Goal: Task Accomplishment & Management: Manage account settings

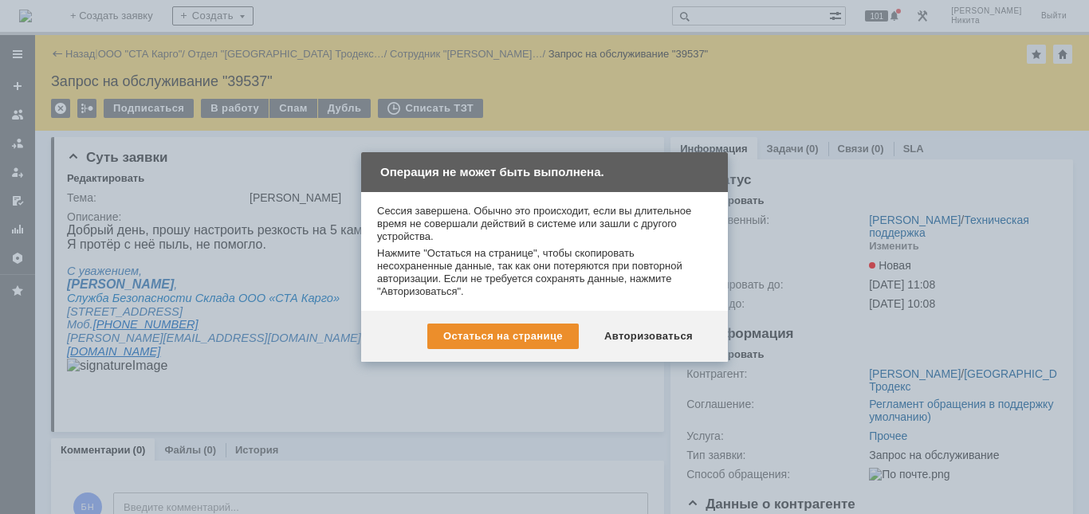
click at [619, 350] on div "Остаться на странице Авторизоваться" at bounding box center [544, 336] width 367 height 51
click at [616, 346] on div "Авторизоваться" at bounding box center [649, 337] width 120 height 26
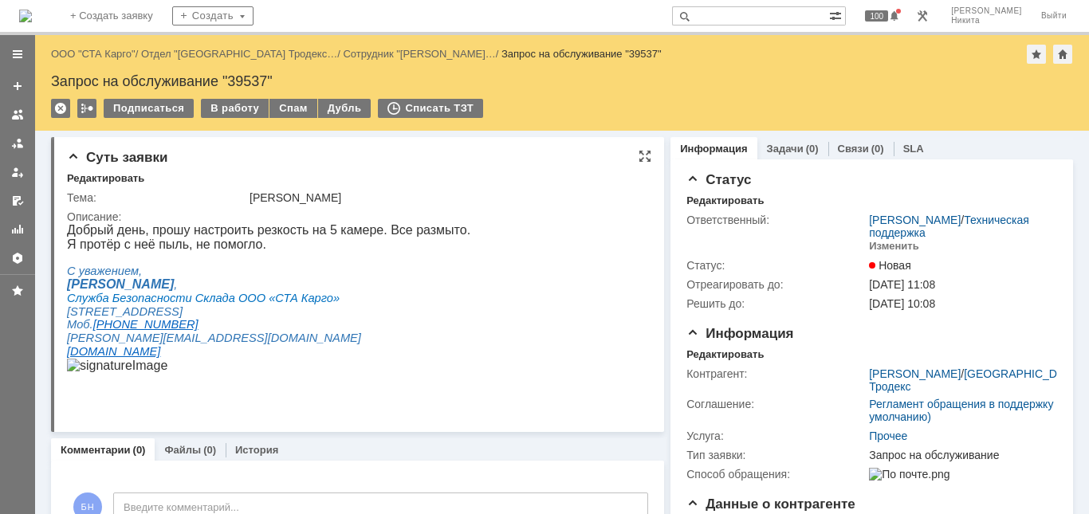
click at [368, 240] on div "Я протёр с неё пыль, не помогло." at bounding box center [269, 245] width 404 height 14
click at [32, 13] on img at bounding box center [25, 16] width 13 height 13
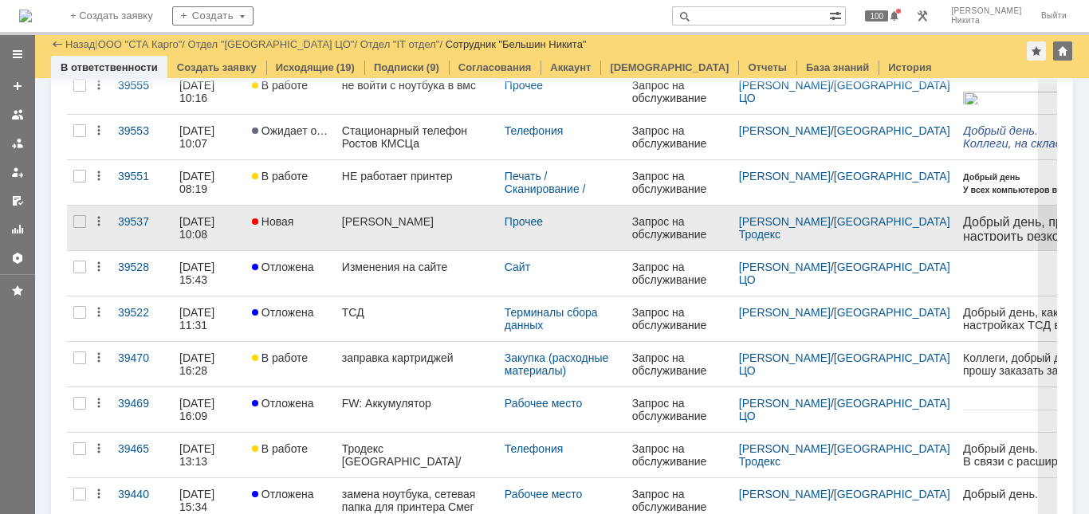
click at [406, 246] on link "[PERSON_NAME]" at bounding box center [417, 228] width 163 height 45
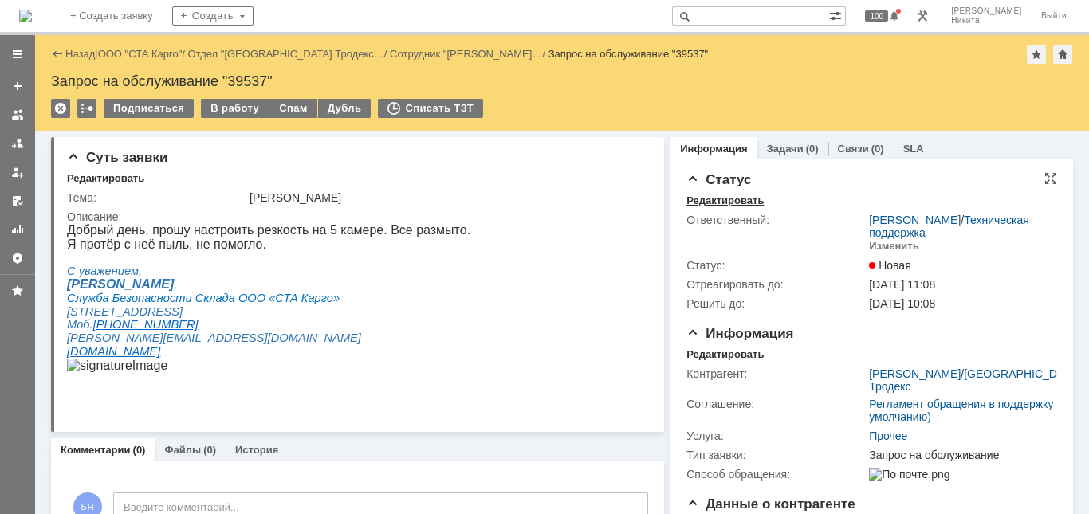
click at [696, 202] on div "Редактировать" at bounding box center [725, 201] width 77 height 13
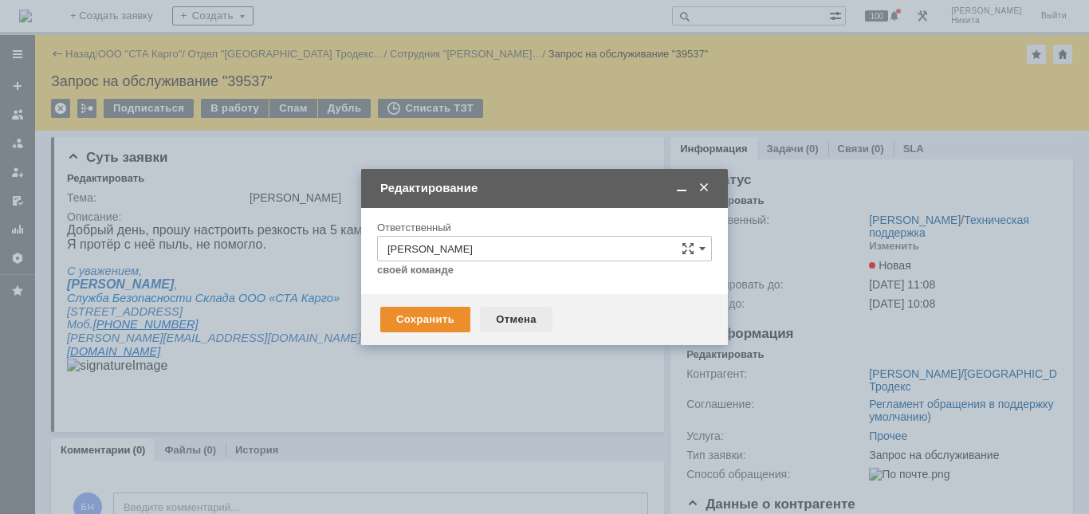
click at [490, 321] on div "Отмена" at bounding box center [516, 320] width 73 height 26
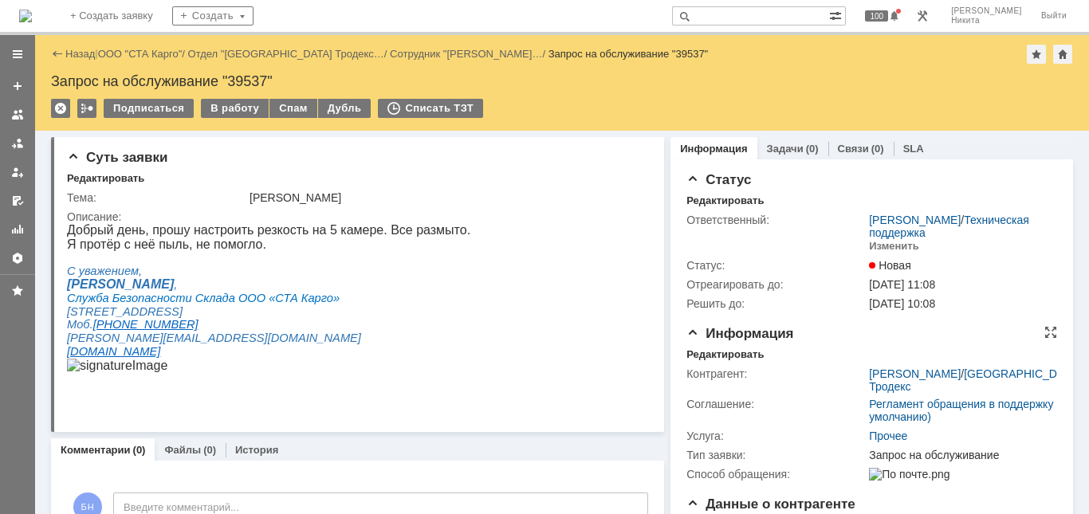
click at [700, 364] on td "Контрагент:" at bounding box center [776, 379] width 179 height 30
click at [699, 352] on div "Редактировать" at bounding box center [725, 355] width 77 height 13
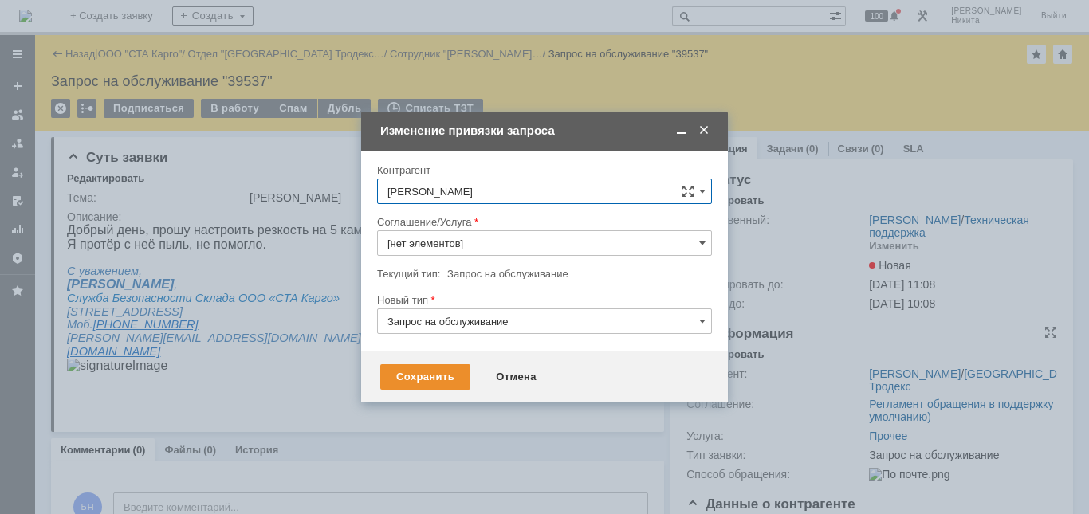
type input "Прочее"
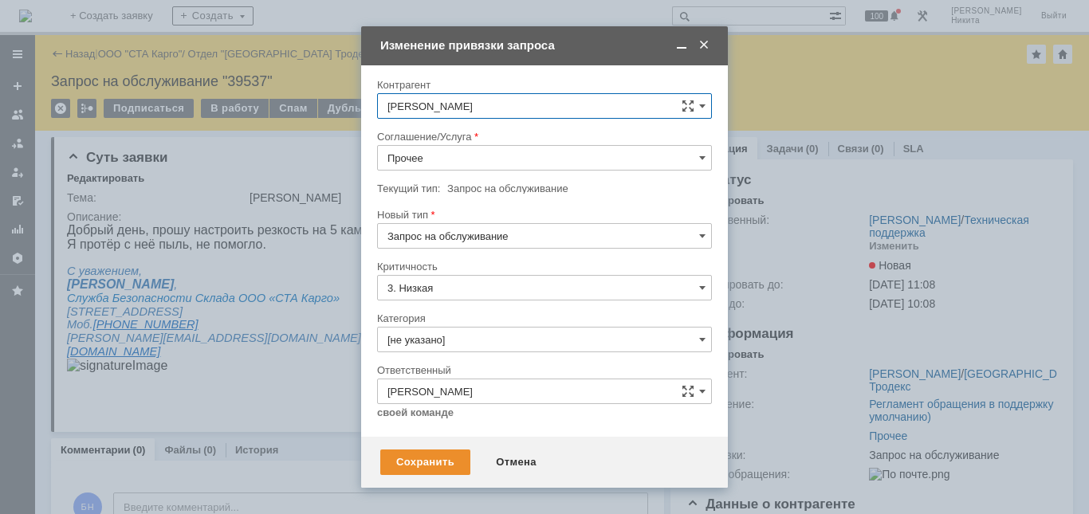
click at [460, 163] on input "Прочее" at bounding box center [544, 158] width 335 height 26
click at [473, 348] on div "Видеонаблюдение" at bounding box center [544, 358] width 333 height 26
type input "Видеонаблюдение"
click at [479, 345] on input "[не указано]" at bounding box center [544, 340] width 335 height 26
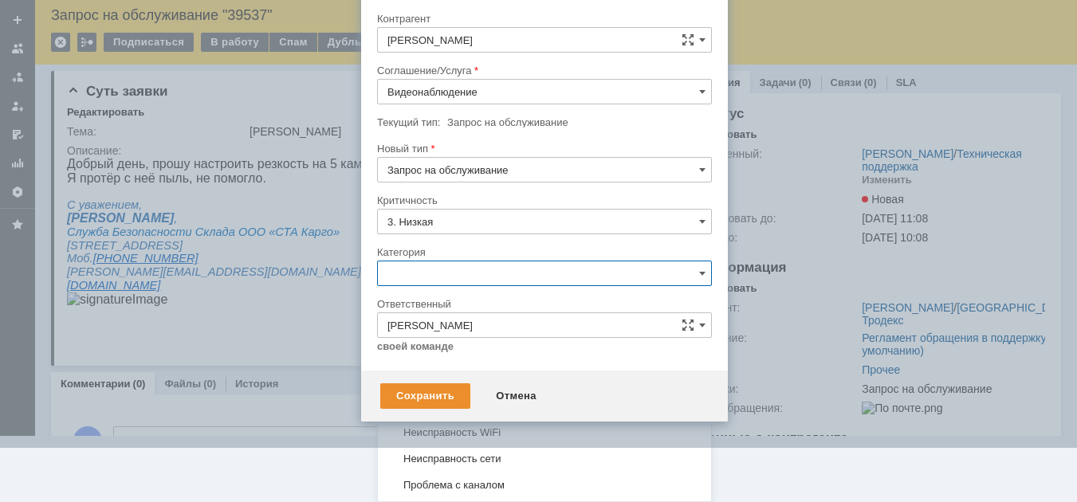
click at [490, 330] on span "Настройка камер" at bounding box center [545, 327] width 314 height 13
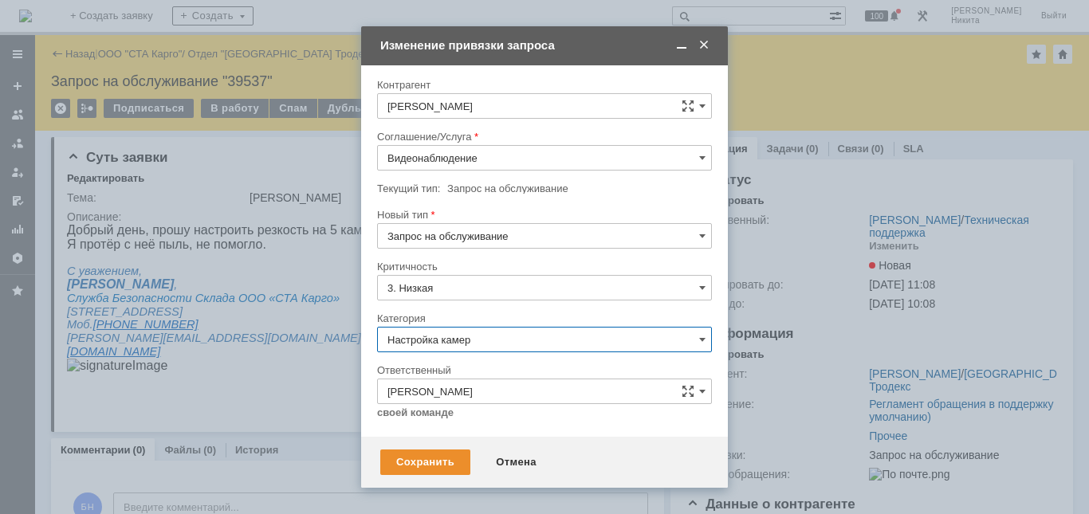
type input "Настройка камер"
click at [428, 459] on div "Сохранить" at bounding box center [425, 463] width 90 height 26
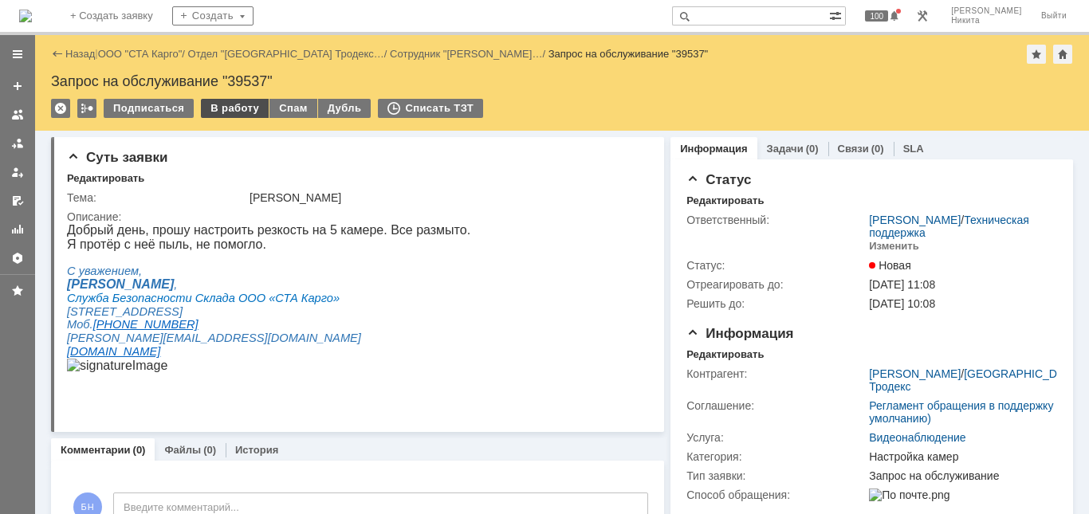
click at [238, 102] on div "В работу" at bounding box center [235, 108] width 68 height 19
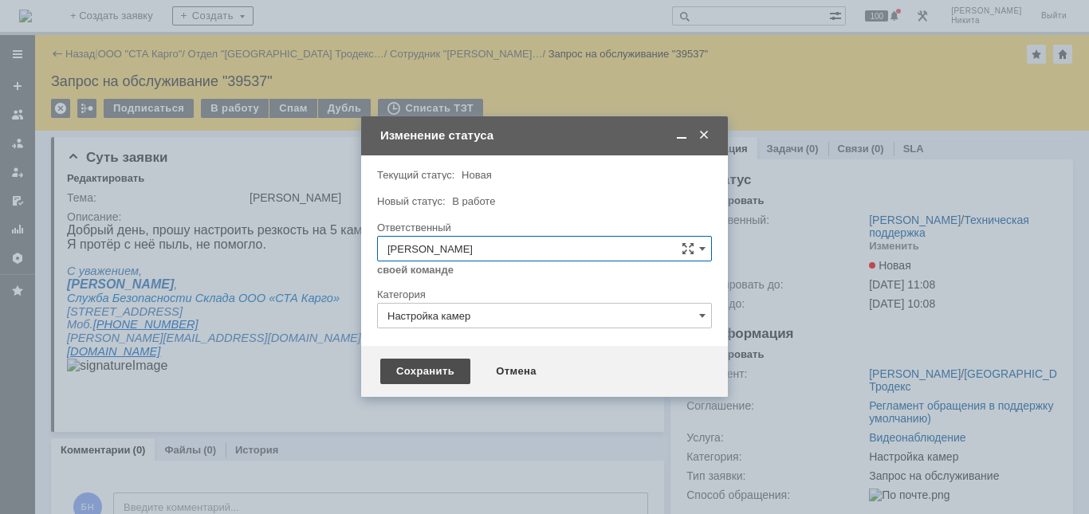
click at [447, 366] on div "Сохранить" at bounding box center [425, 372] width 90 height 26
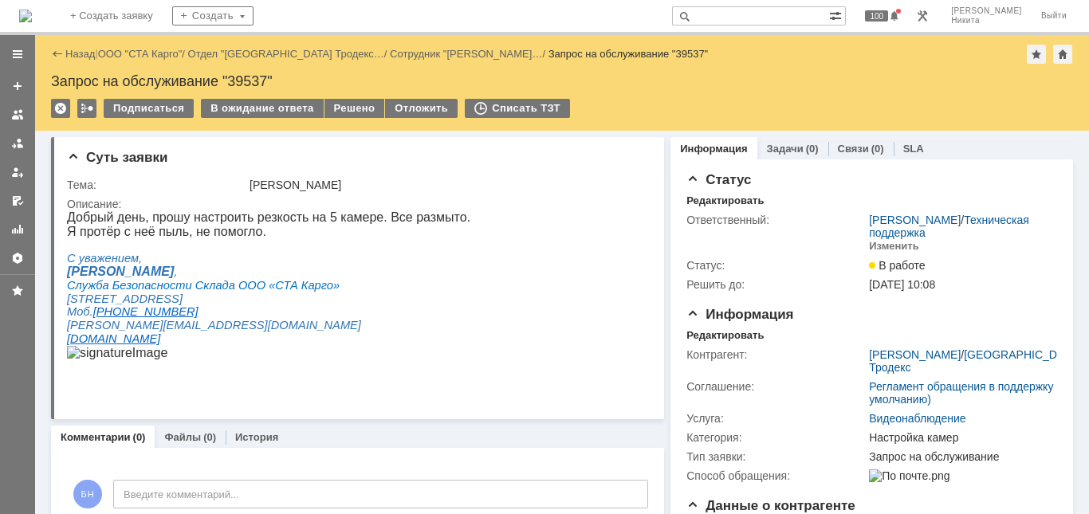
click at [433, 243] on div at bounding box center [269, 245] width 404 height 13
click at [32, 13] on img at bounding box center [25, 16] width 13 height 13
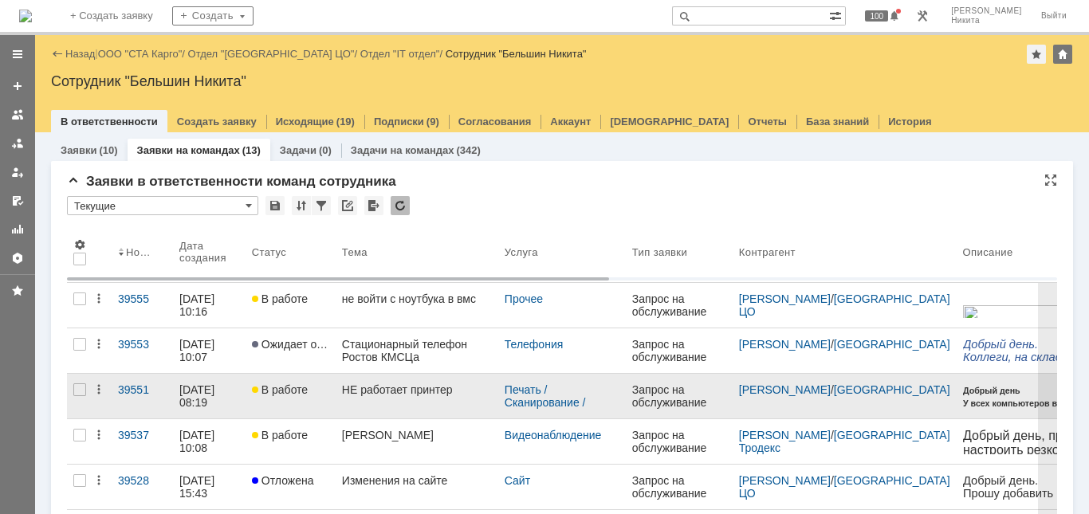
click at [415, 388] on div "НЕ работает принтер" at bounding box center [417, 390] width 150 height 13
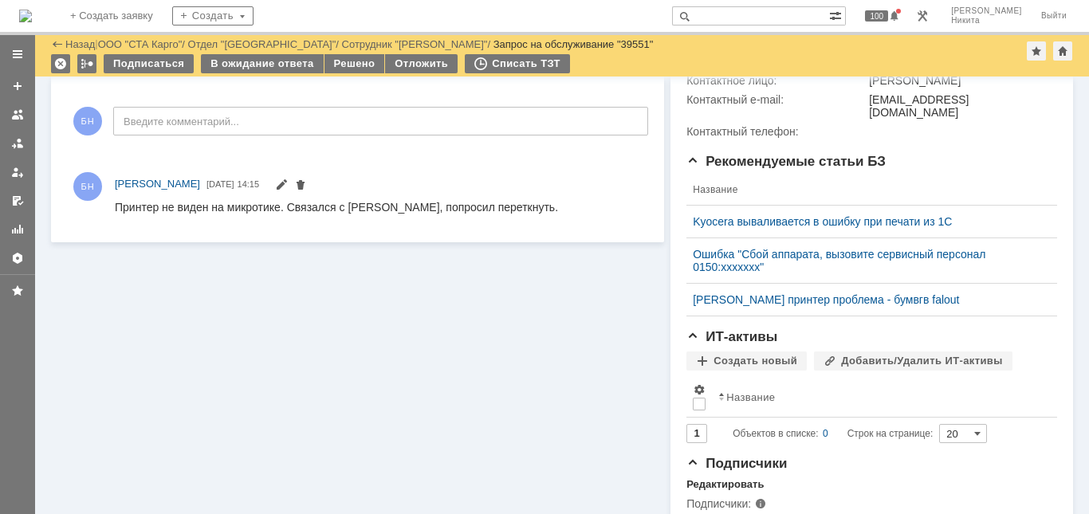
click at [32, 10] on img at bounding box center [25, 16] width 13 height 13
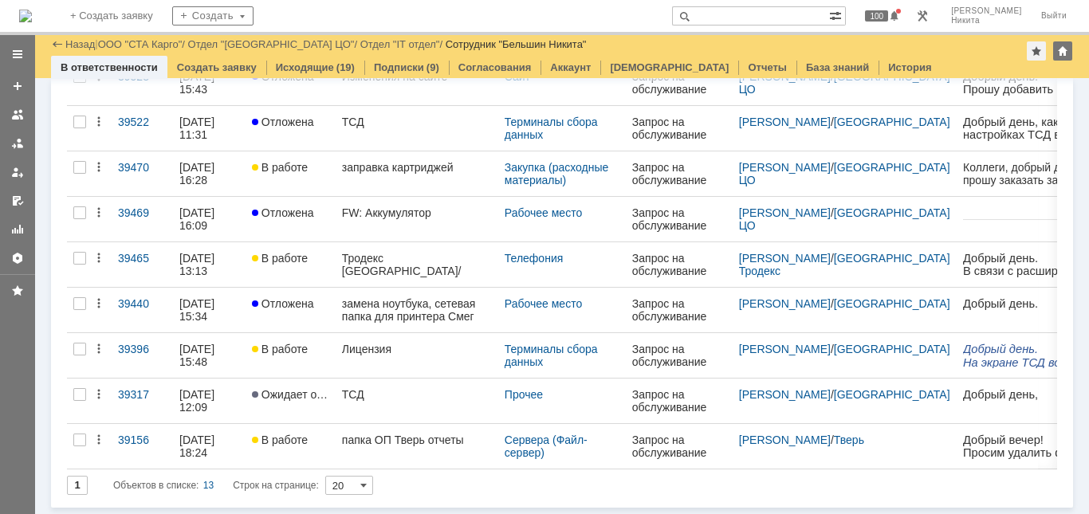
click at [439, 484] on div "1 Объектов в списке: 13 Строк на странице: 20" at bounding box center [562, 485] width 991 height 19
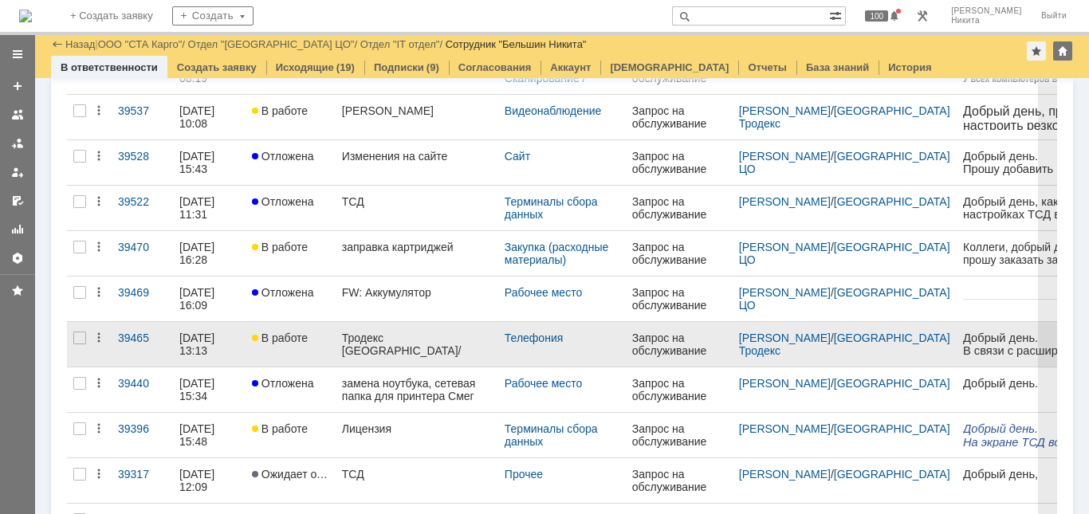
click at [412, 349] on link "Тродекс [GEOGRAPHIC_DATA]/телефония" at bounding box center [417, 344] width 163 height 45
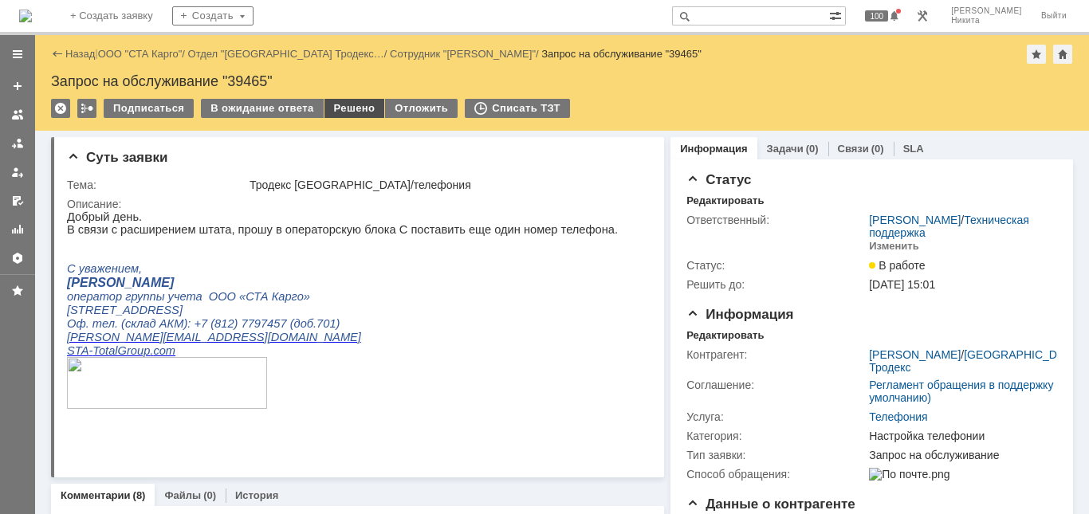
click at [345, 110] on div "Решено" at bounding box center [355, 108] width 61 height 19
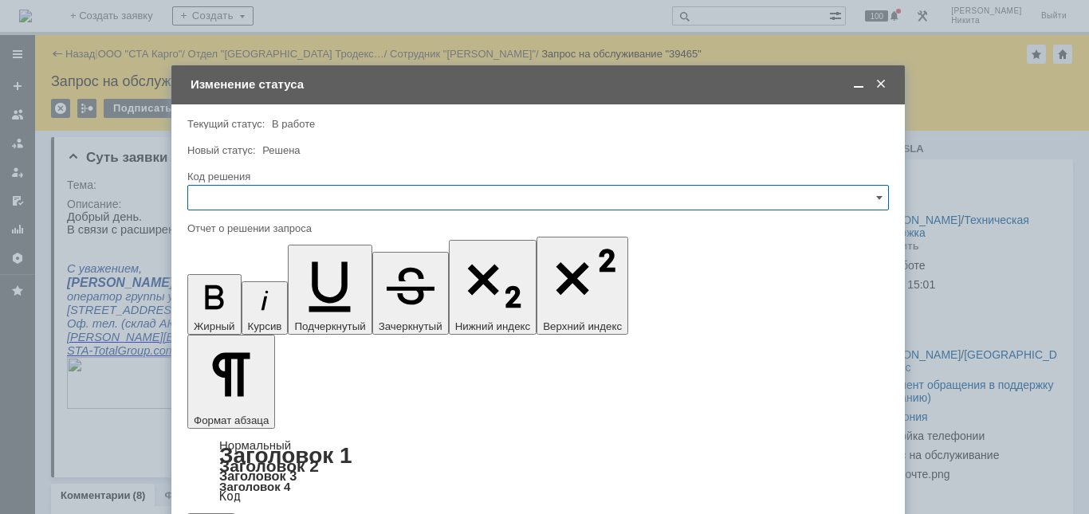
click at [530, 195] on input "text" at bounding box center [538, 198] width 702 height 26
click at [289, 401] on div "Решено" at bounding box center [538, 412] width 700 height 26
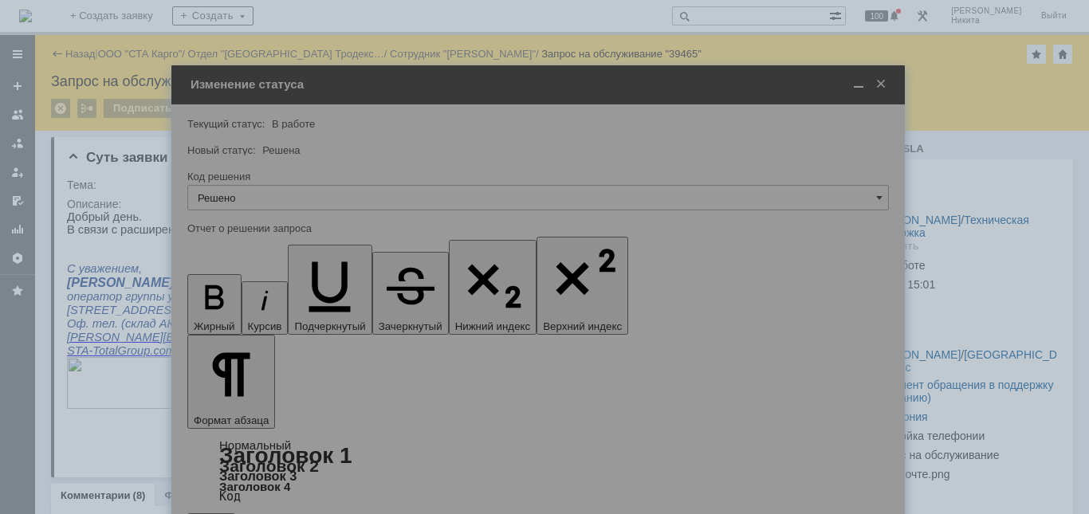
type input "Решено"
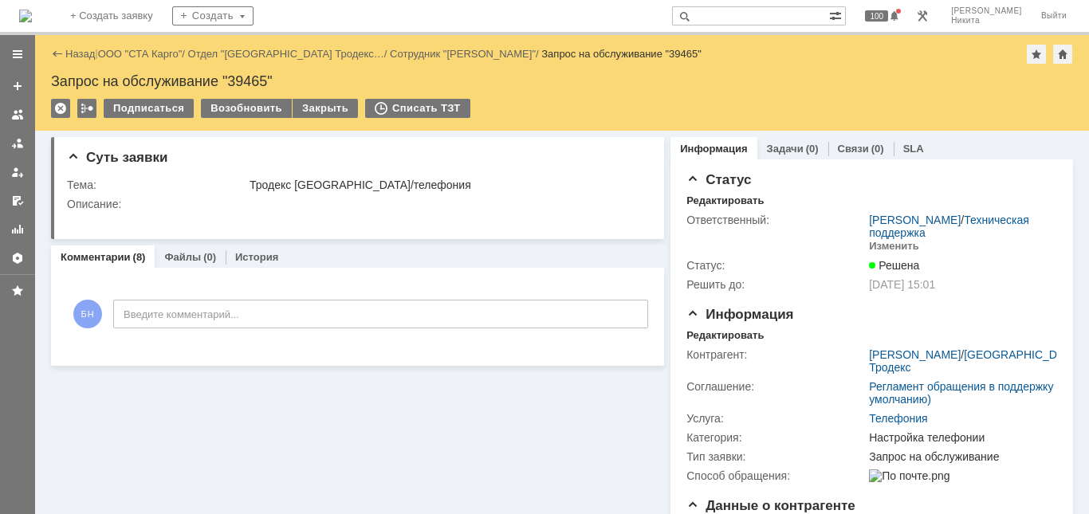
click at [32, 10] on img at bounding box center [25, 16] width 13 height 13
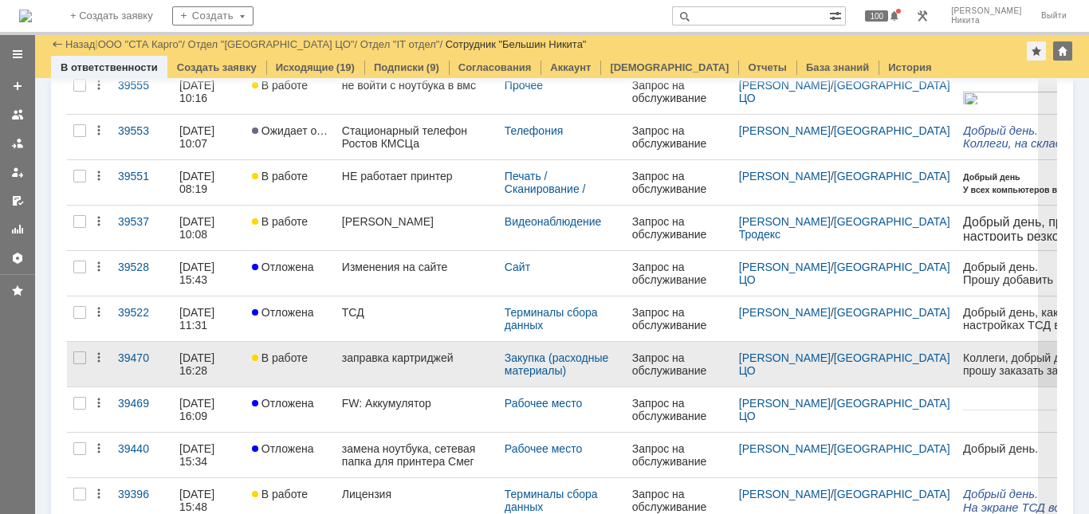
click at [358, 358] on div "заправка картриджей" at bounding box center [417, 358] width 150 height 13
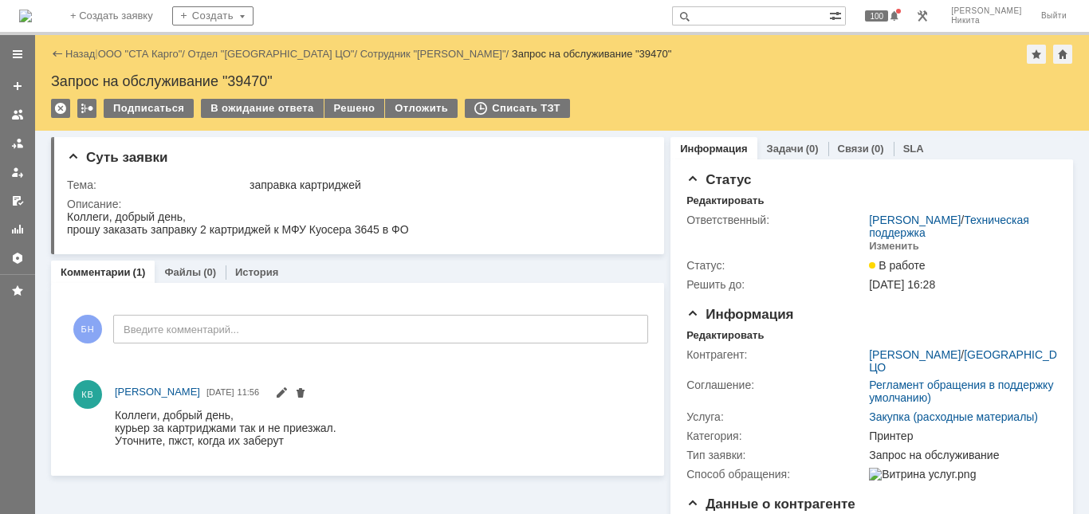
click at [32, 11] on img at bounding box center [25, 16] width 13 height 13
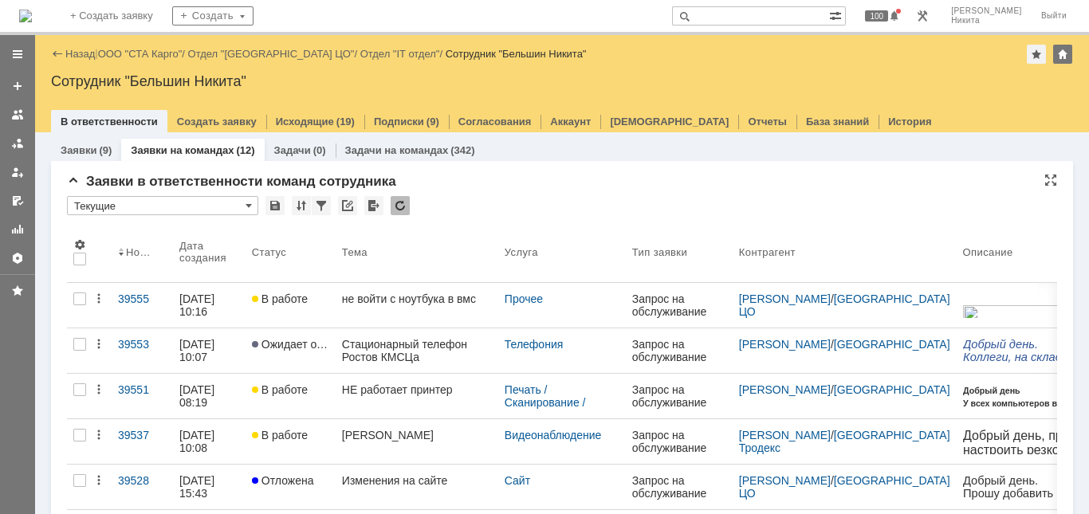
click at [399, 199] on div at bounding box center [400, 205] width 19 height 19
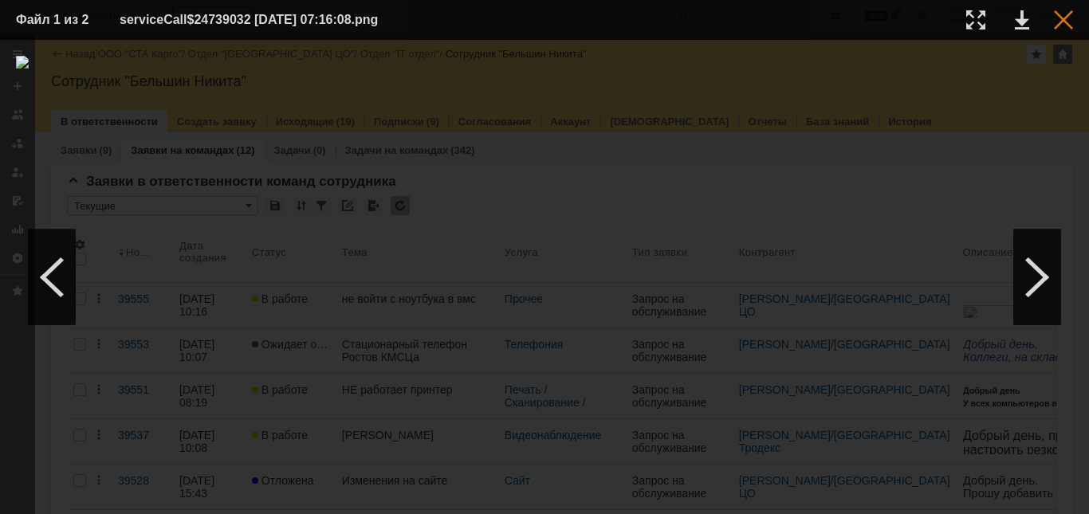
click at [1066, 16] on div at bounding box center [1063, 19] width 19 height 19
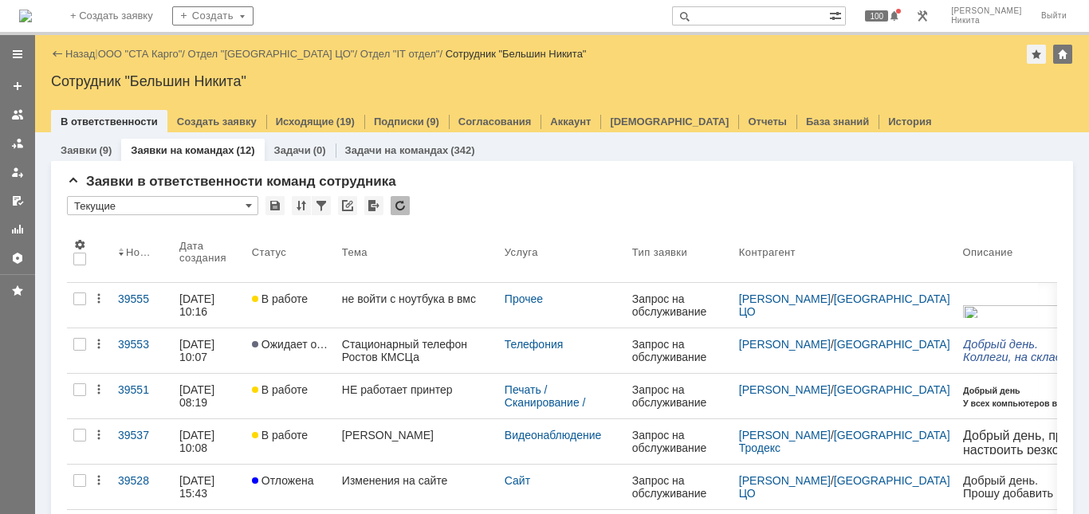
click at [32, 13] on img at bounding box center [25, 16] width 13 height 13
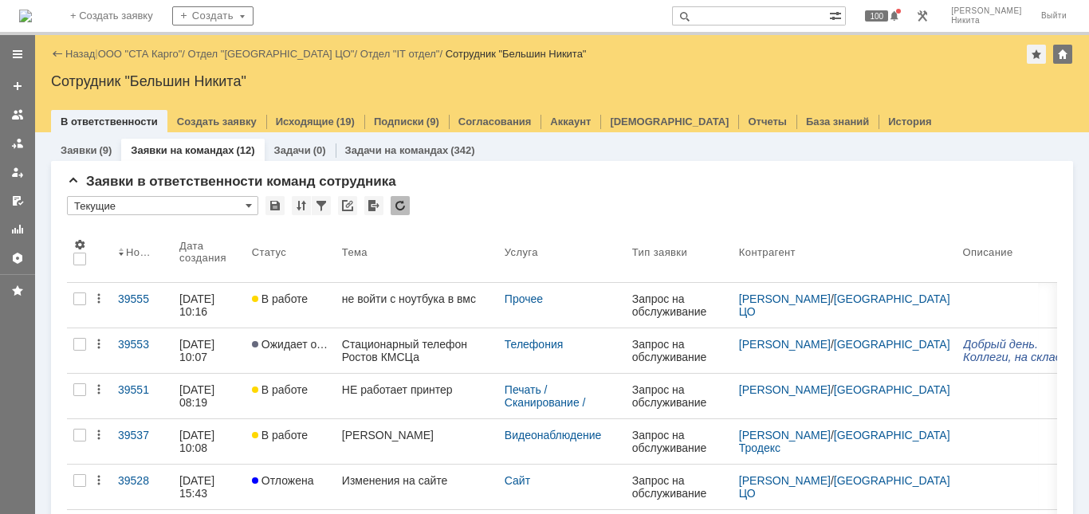
click at [32, 10] on img at bounding box center [25, 16] width 13 height 13
